Goal: Task Accomplishment & Management: Manage account settings

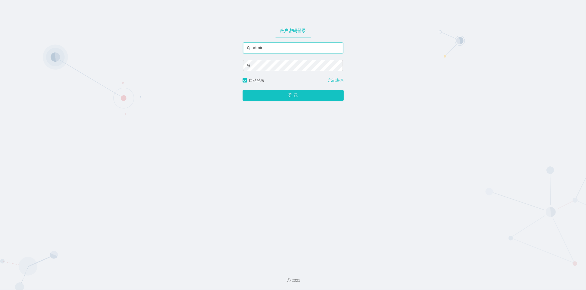
drag, startPoint x: 270, startPoint y: 48, endPoint x: 225, endPoint y: 51, distance: 44.3
click at [225, 51] on div "账户密码登录 admin 自动登录 忘记密码 登 录" at bounding box center [293, 132] width 586 height 265
paste input "ccc111"
click at [208, 69] on div "账户密码登录 ccc111 自动登录 忘记密码 登 录" at bounding box center [293, 132] width 586 height 265
click at [225, 53] on input "ccc111" at bounding box center [293, 48] width 100 height 11
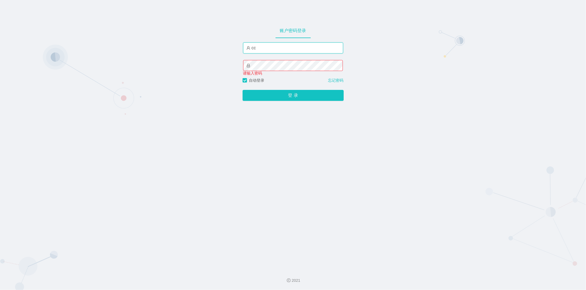
type input "c"
paste input "细狗"
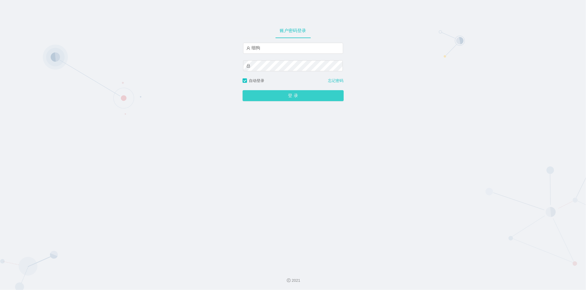
click at [225, 93] on button "登 录" at bounding box center [292, 95] width 101 height 11
click at [225, 48] on input "细狗" at bounding box center [293, 48] width 100 height 11
click at [225, 46] on input "细狗" at bounding box center [293, 48] width 100 height 11
type input "细"
type input "admin"
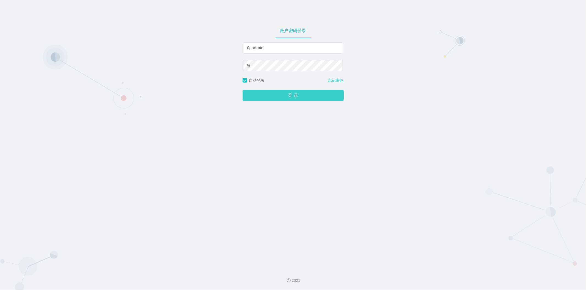
click at [225, 92] on button "登 录" at bounding box center [292, 95] width 101 height 11
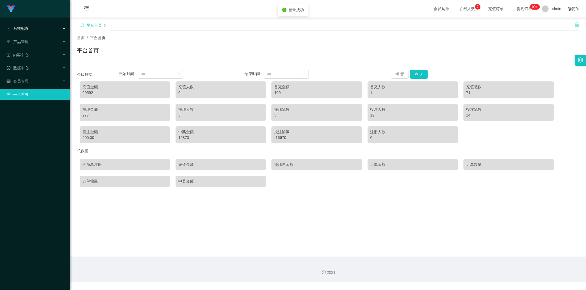
click at [31, 28] on div "系统配置" at bounding box center [35, 28] width 70 height 11
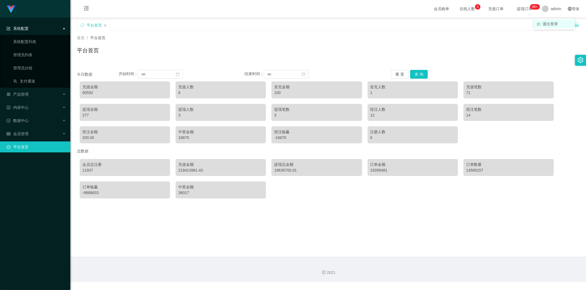
click at [225, 23] on span "退出登录" at bounding box center [549, 24] width 15 height 4
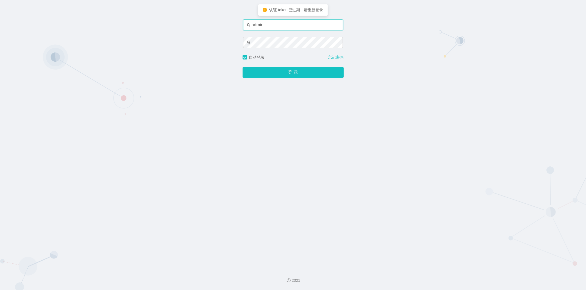
drag, startPoint x: 302, startPoint y: 27, endPoint x: 231, endPoint y: 24, distance: 71.2
click at [225, 23] on div "账户密码登录 admin 自动登录 忘记密码 登 录" at bounding box center [293, 132] width 586 height 265
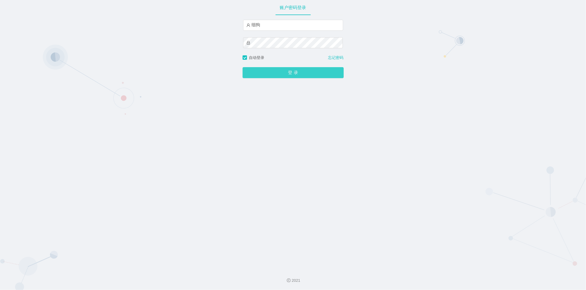
click at [225, 69] on button "登 录" at bounding box center [292, 72] width 101 height 11
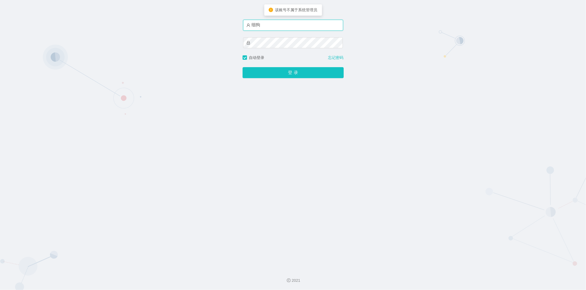
click at [225, 25] on input "细狗" at bounding box center [293, 25] width 100 height 11
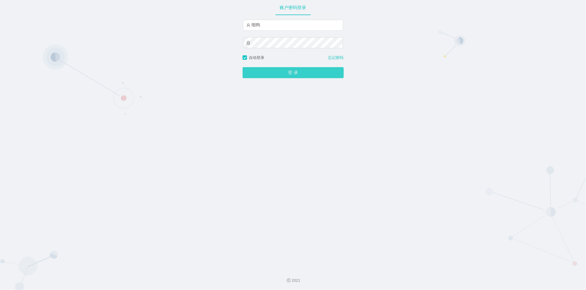
click at [225, 68] on button "登 录" at bounding box center [292, 72] width 101 height 11
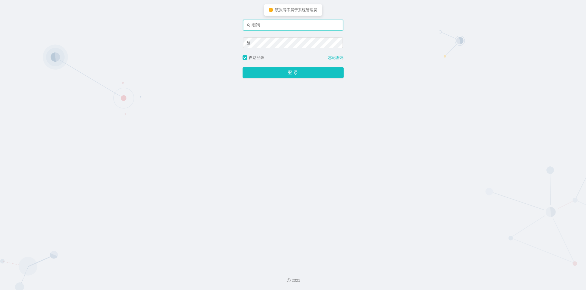
click at [225, 27] on input "细狗" at bounding box center [293, 25] width 100 height 11
drag, startPoint x: 281, startPoint y: 26, endPoint x: 276, endPoint y: 26, distance: 5.5
click at [225, 26] on input "细狗" at bounding box center [293, 25] width 100 height 11
type input "细"
type input "admin"
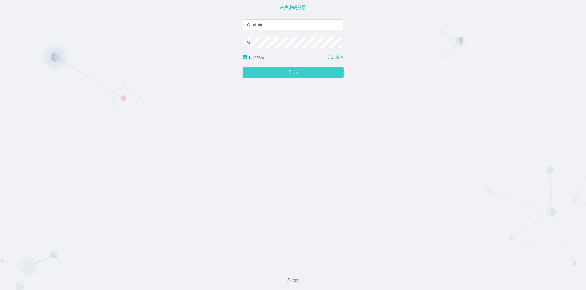
click at [225, 68] on button "登 录" at bounding box center [292, 72] width 101 height 11
